Goal: Book appointment/travel/reservation

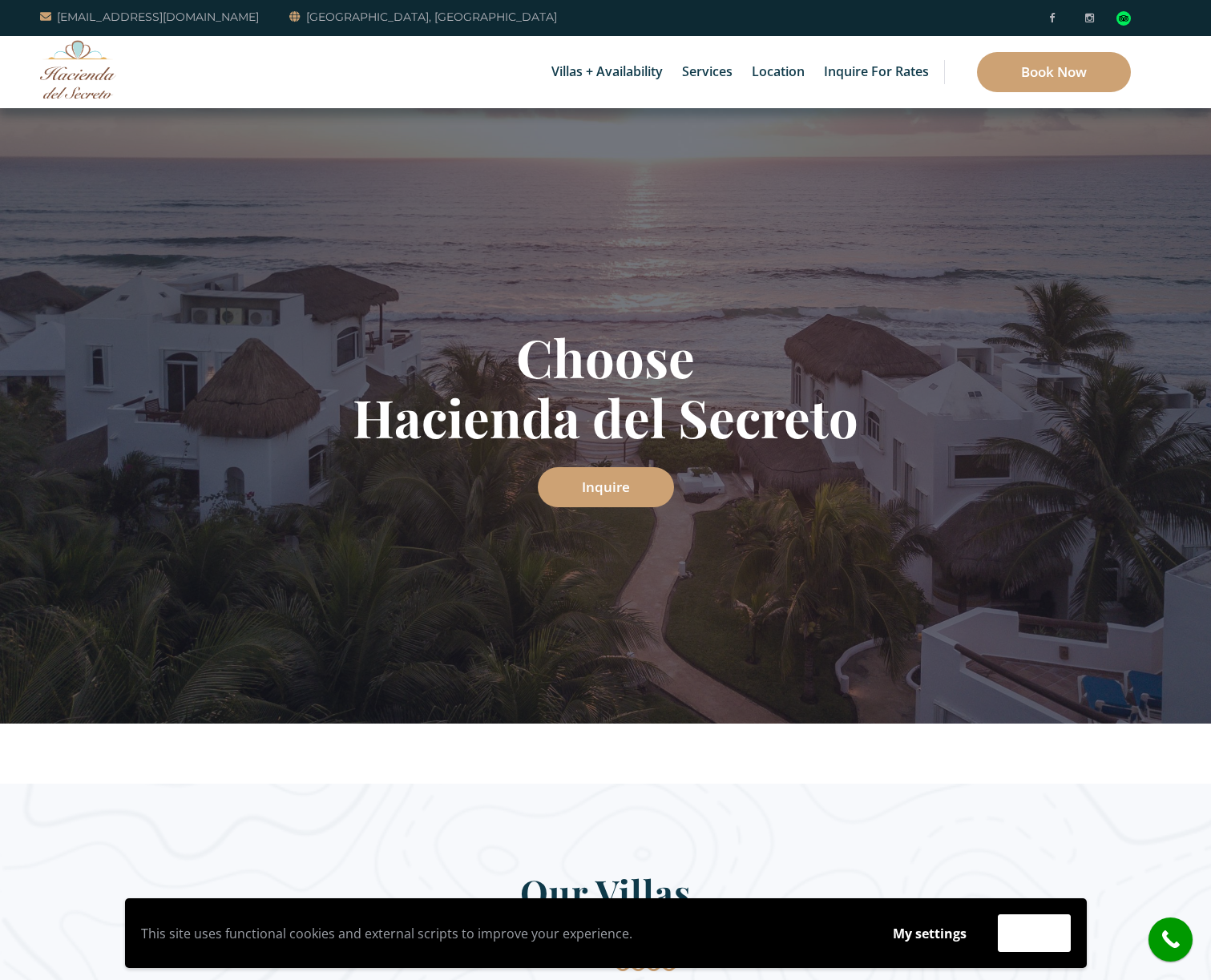
click at [593, 69] on link "6 Bedrooms" at bounding box center [615, 68] width 152 height 28
click at [593, 73] on link "6 Bedrooms" at bounding box center [615, 68] width 152 height 28
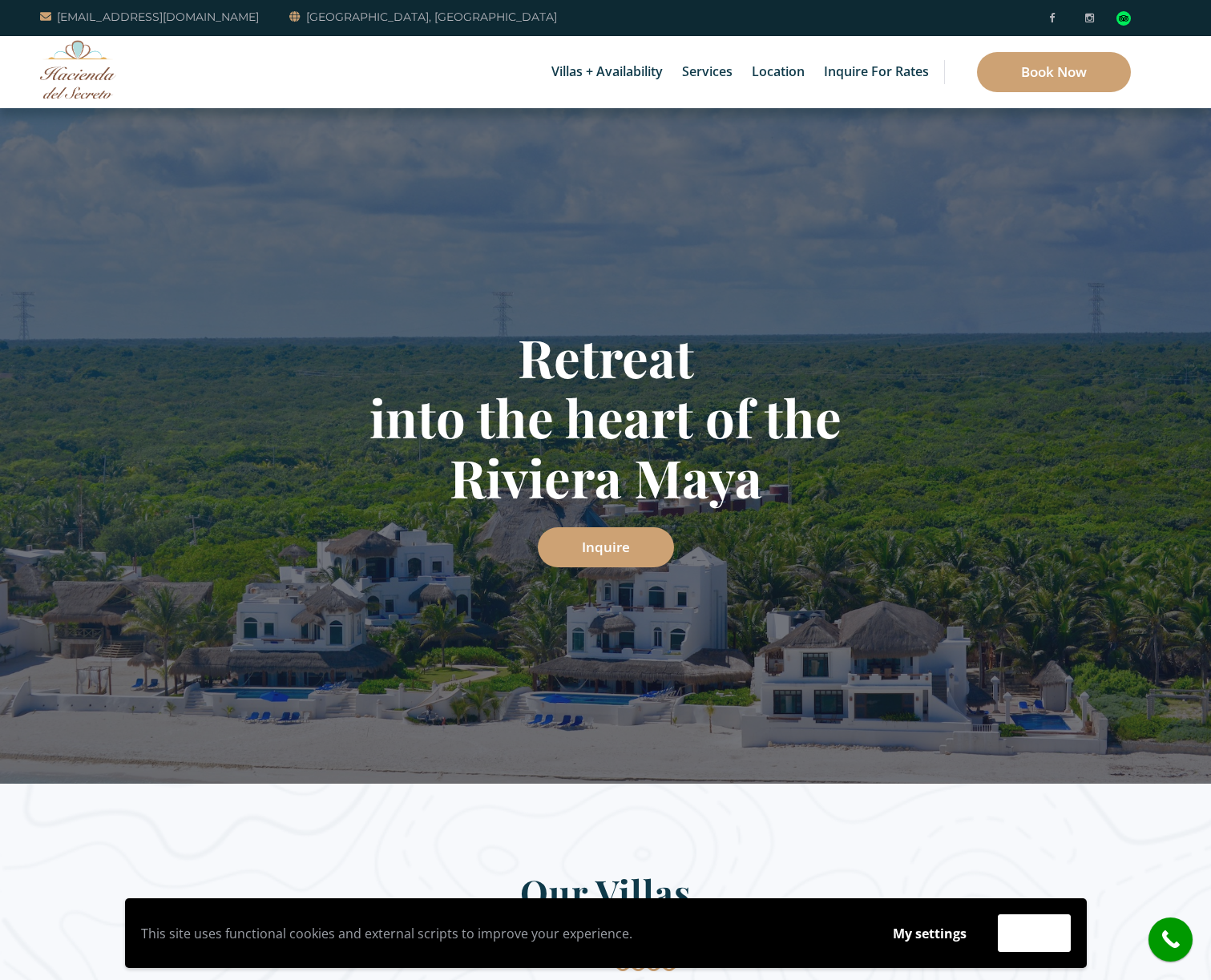
click at [594, 71] on link "6 Bedrooms" at bounding box center [615, 68] width 152 height 28
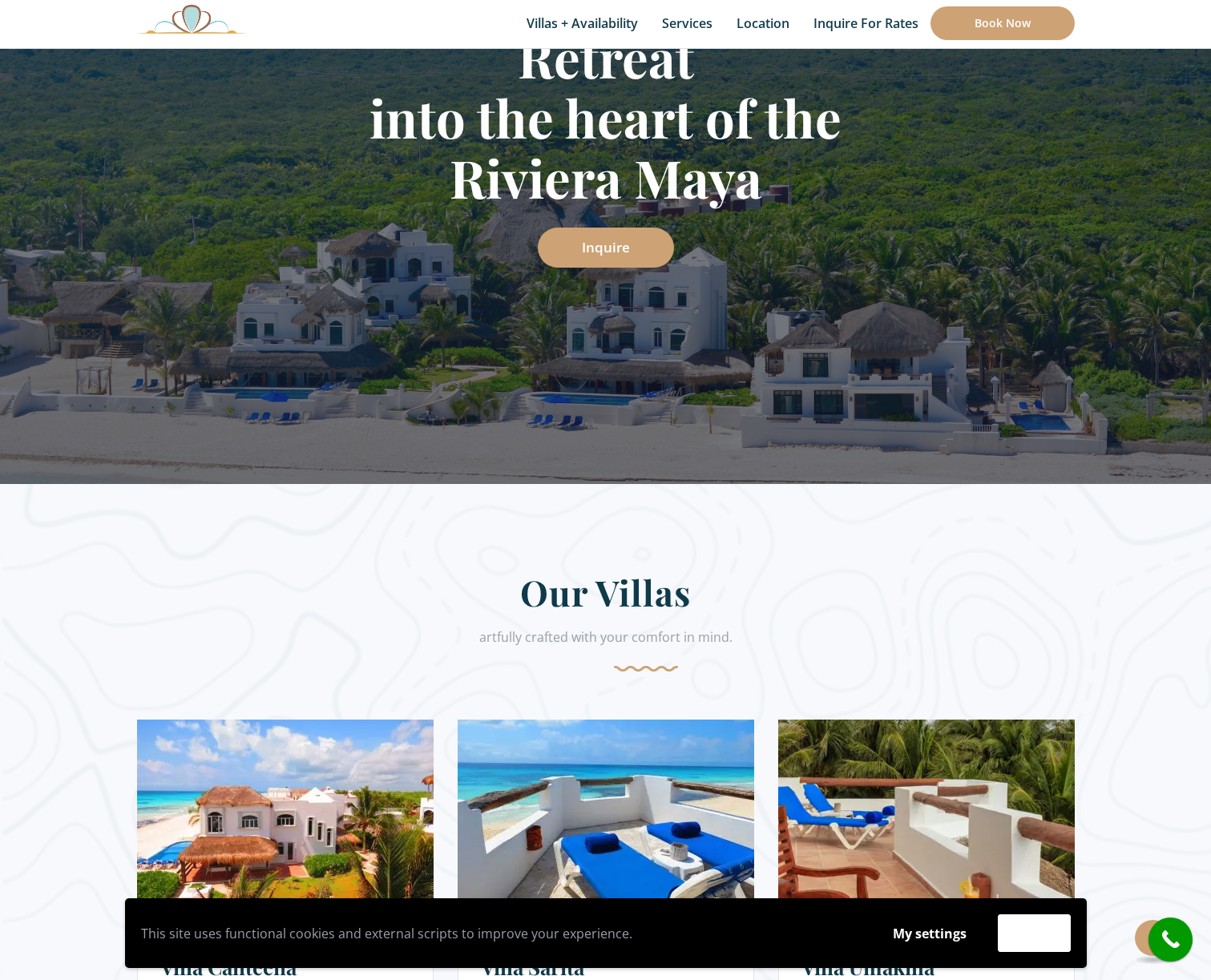
scroll to position [332, 0]
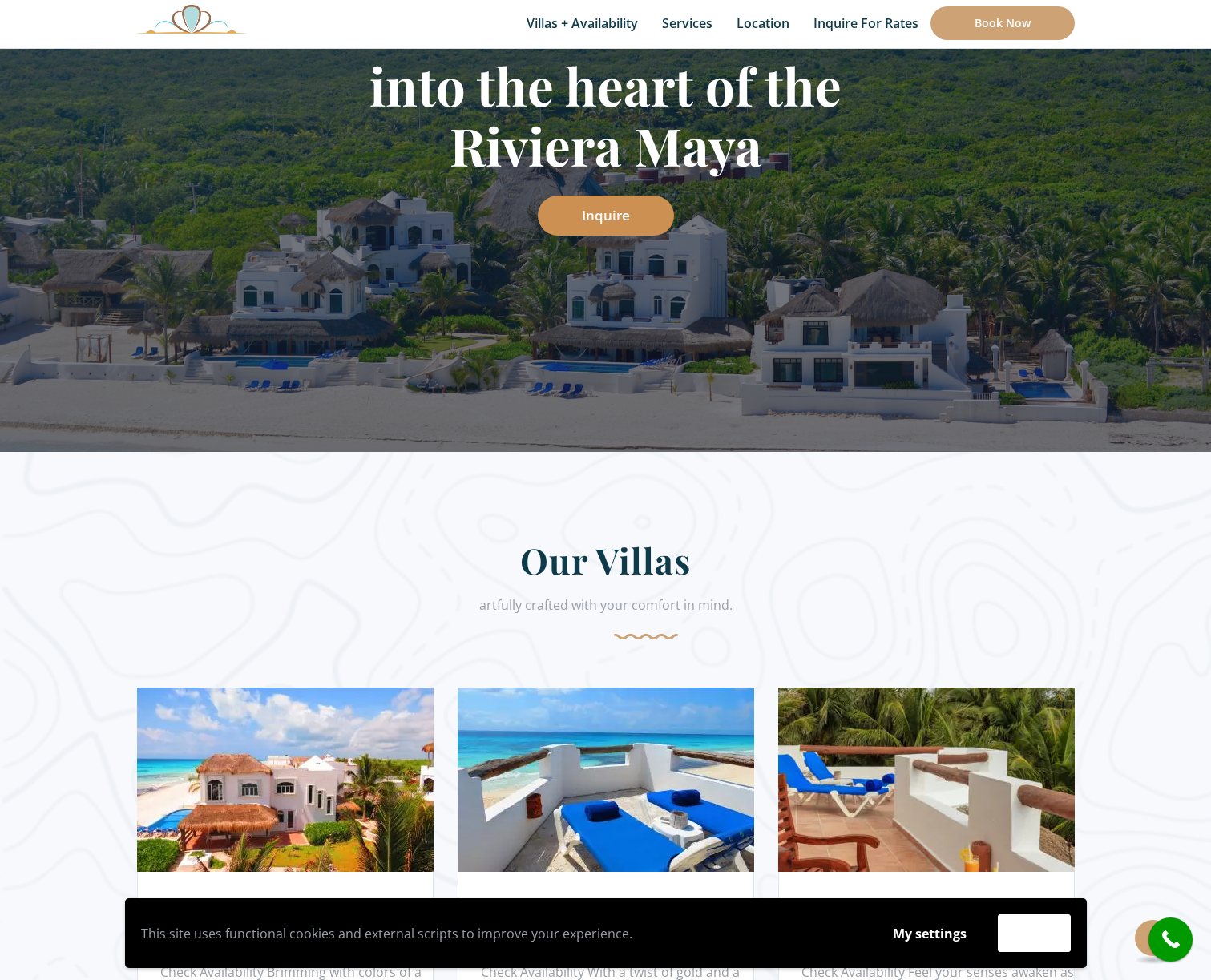
click at [613, 201] on link "Inquire" at bounding box center [606, 215] width 136 height 40
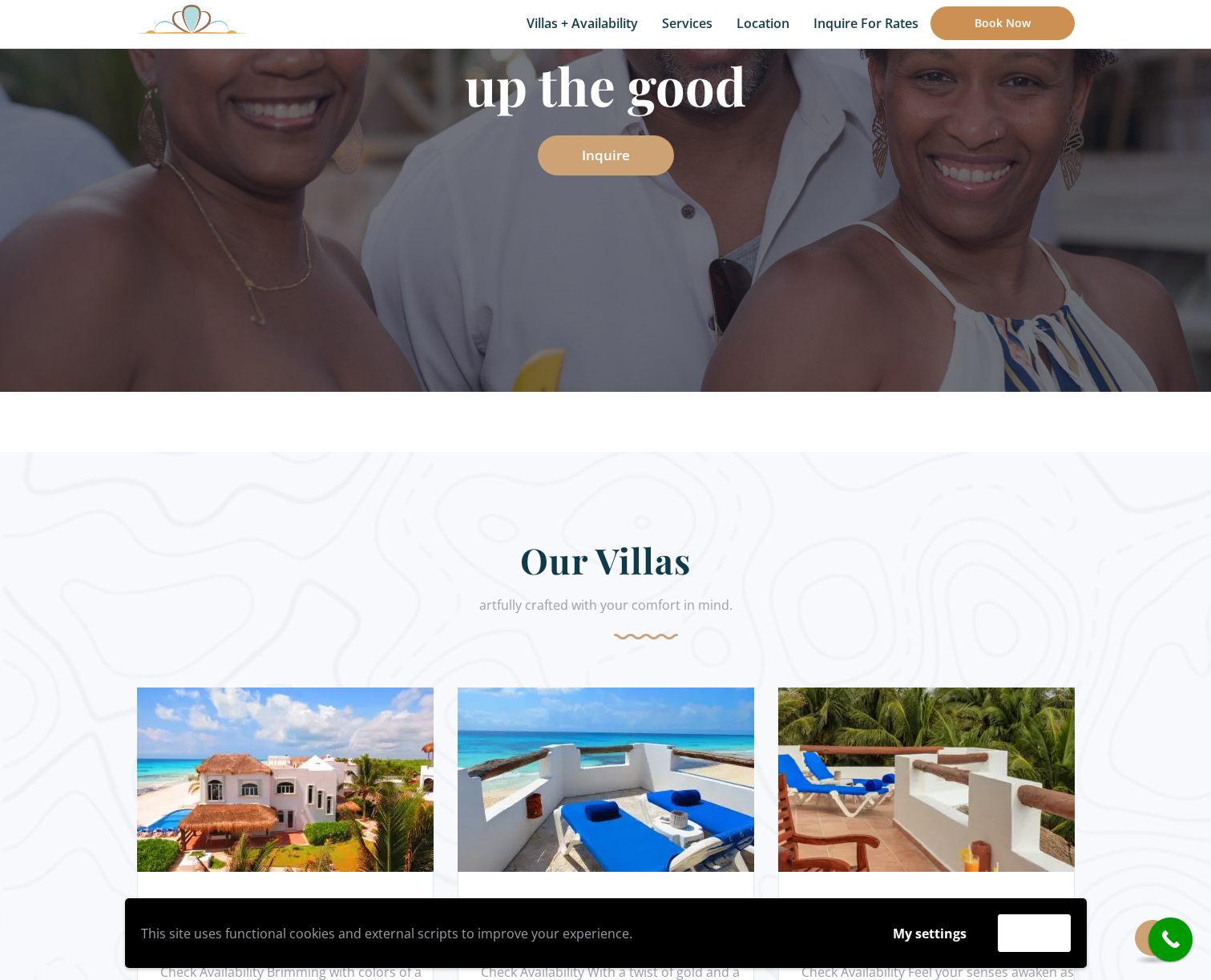
click at [968, 15] on link "Book Now" at bounding box center [1001, 23] width 144 height 34
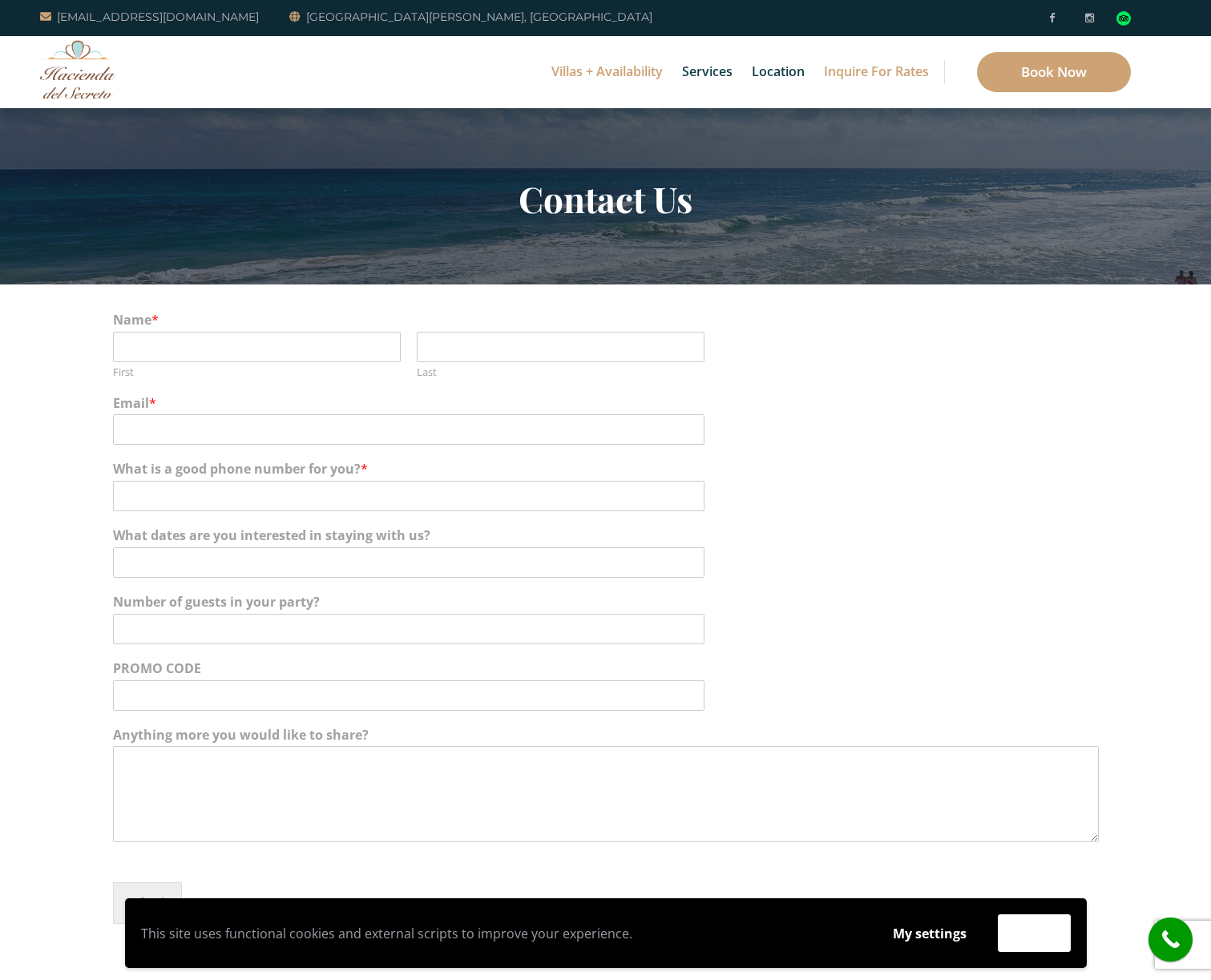
click at [636, 67] on link "Villas + Availability" at bounding box center [606, 71] width 127 height 72
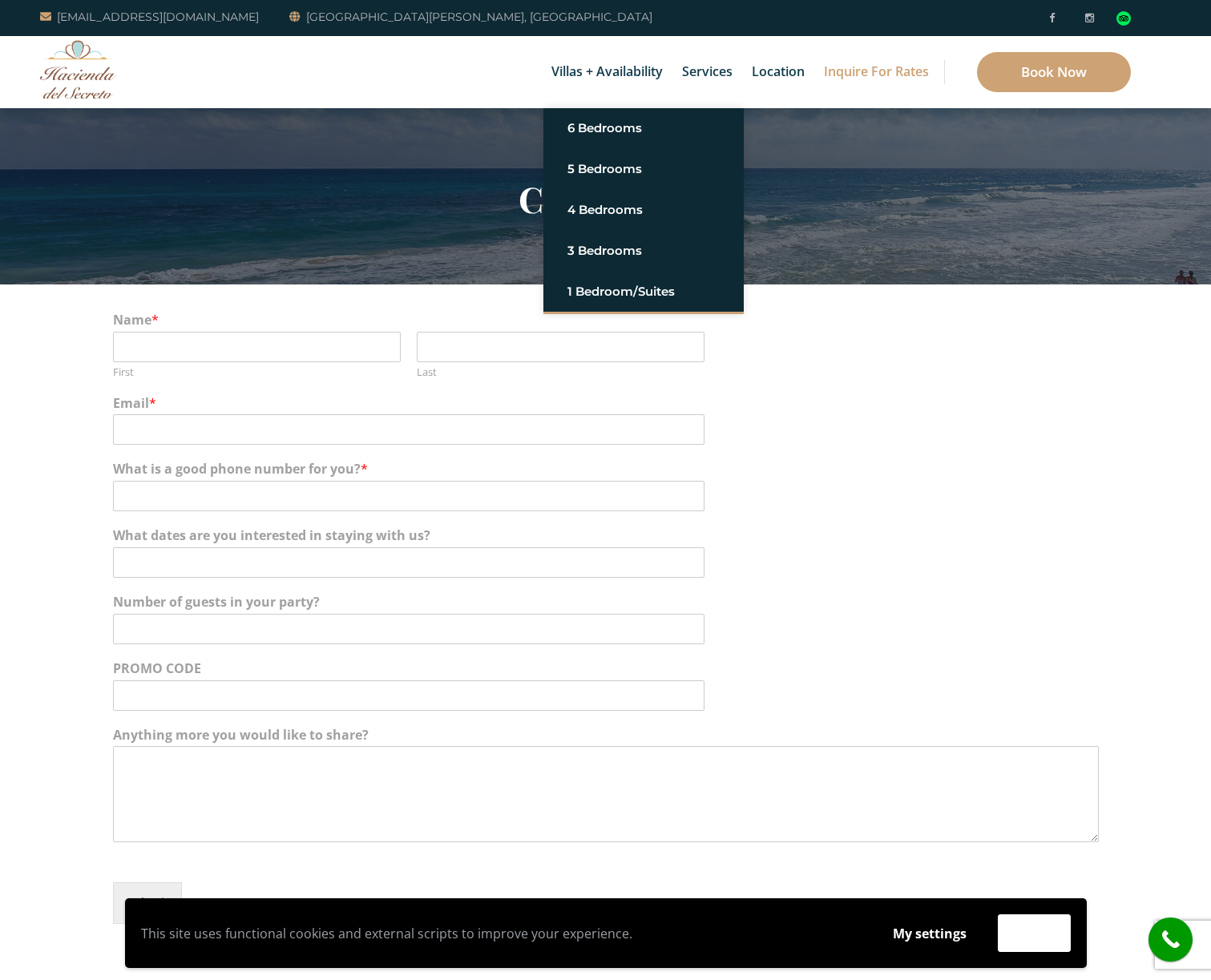
drag, startPoint x: 591, startPoint y: 281, endPoint x: 594, endPoint y: 323, distance: 42.1
click at [598, 296] on div "Name * First Last Email * What is a good phone number for you? * What dates are…" at bounding box center [606, 613] width 986 height 659
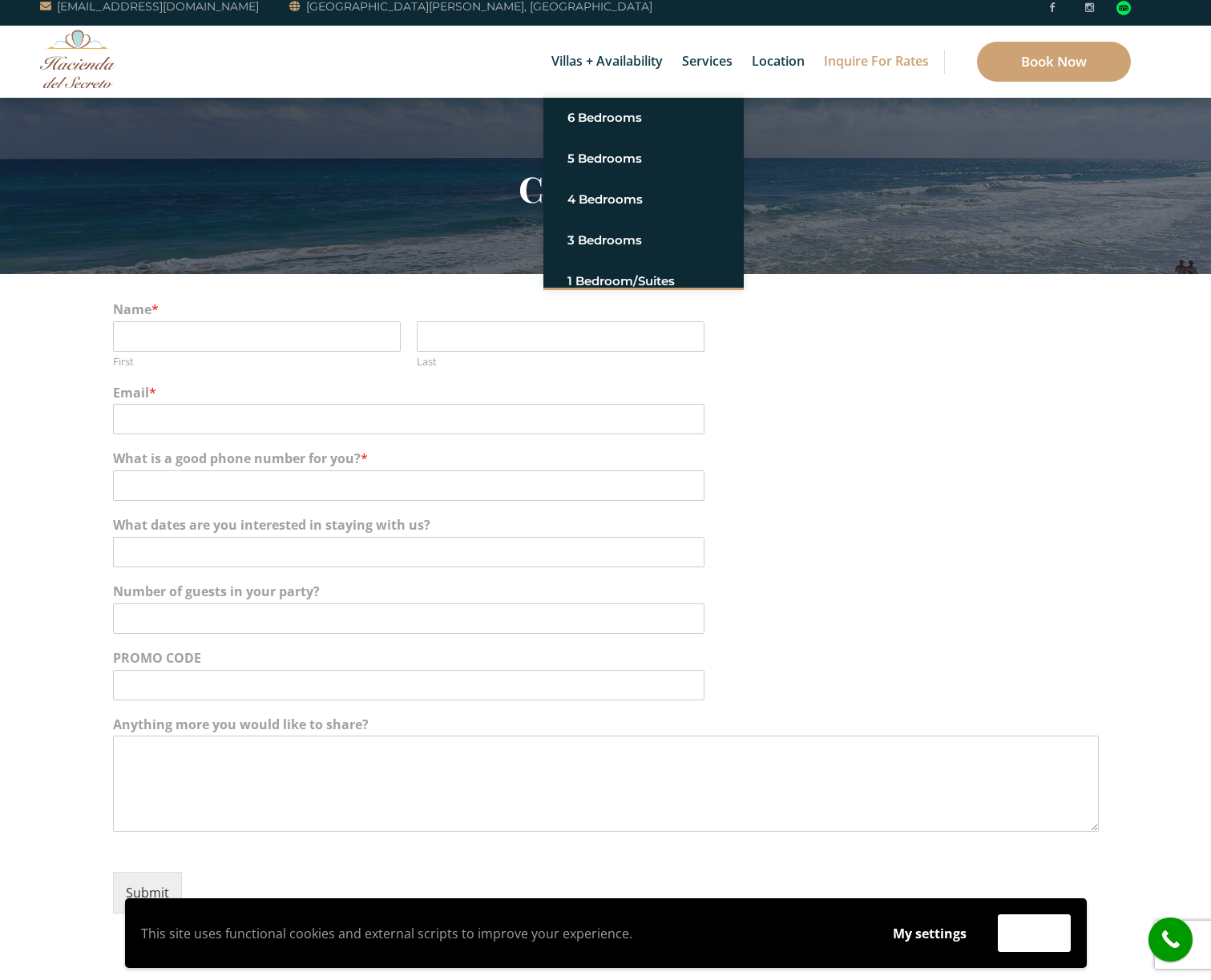
click at [590, 290] on div "Name * First Last Email * What is a good phone number for you? * What dates are…" at bounding box center [606, 603] width 986 height 659
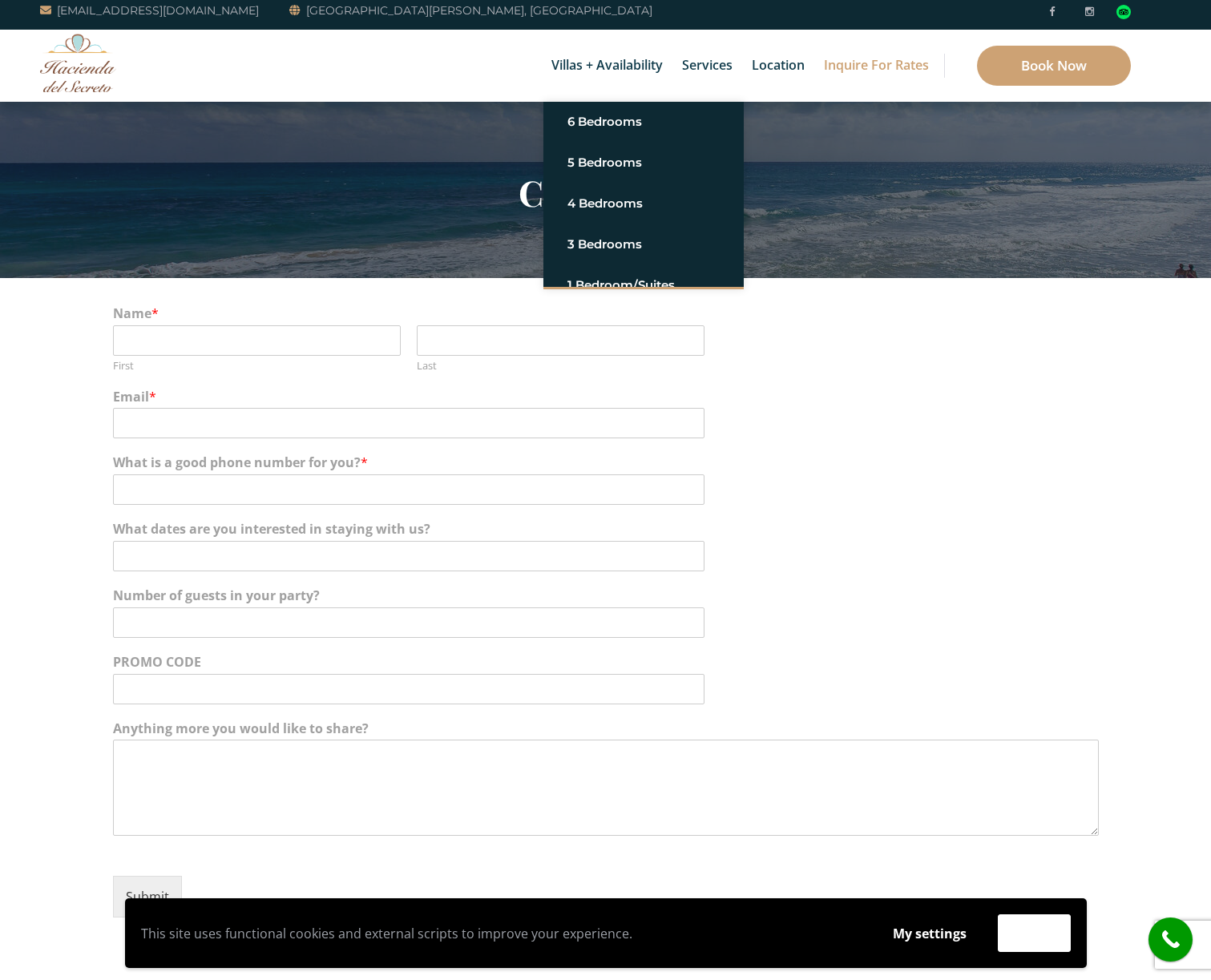
scroll to position [5, 0]
